Goal: Find specific page/section: Find specific page/section

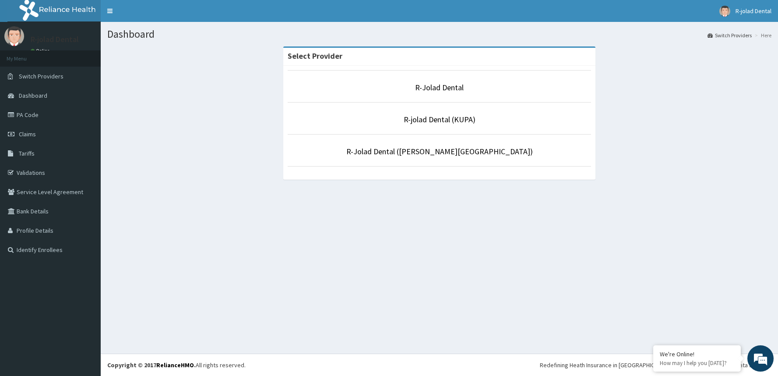
click at [456, 86] on link "R-Jolad Dental" at bounding box center [439, 87] width 49 height 10
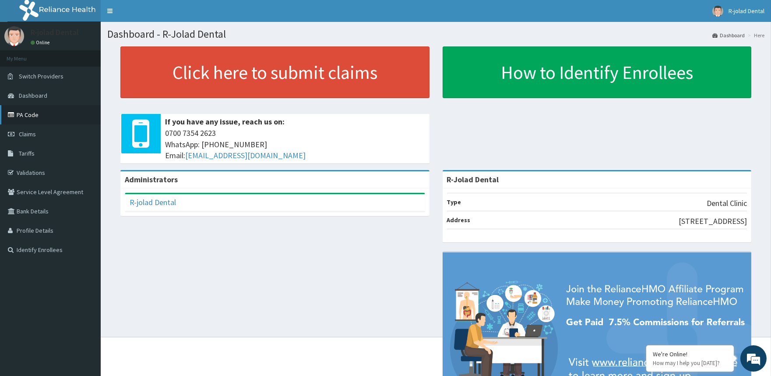
click at [32, 114] on link "PA Code" at bounding box center [50, 114] width 101 height 19
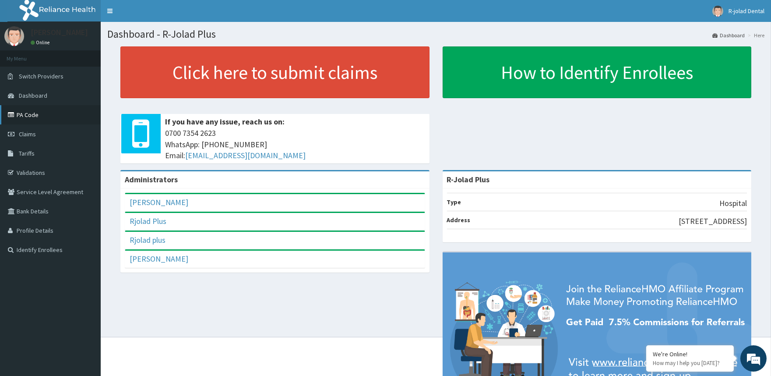
click at [33, 117] on link "PA Code" at bounding box center [50, 114] width 101 height 19
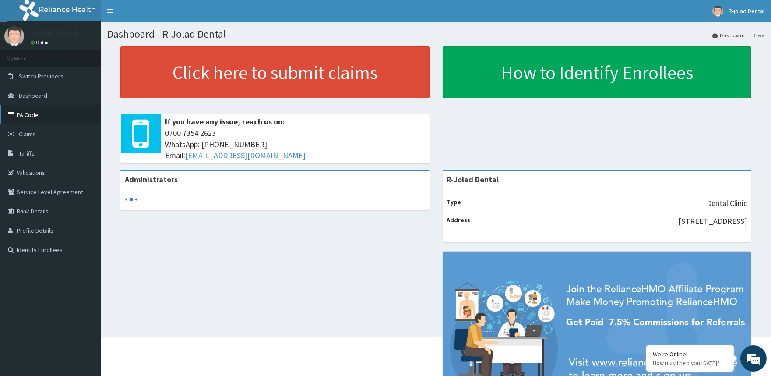
click at [25, 115] on link "PA Code" at bounding box center [50, 114] width 101 height 19
